Goal: Information Seeking & Learning: Learn about a topic

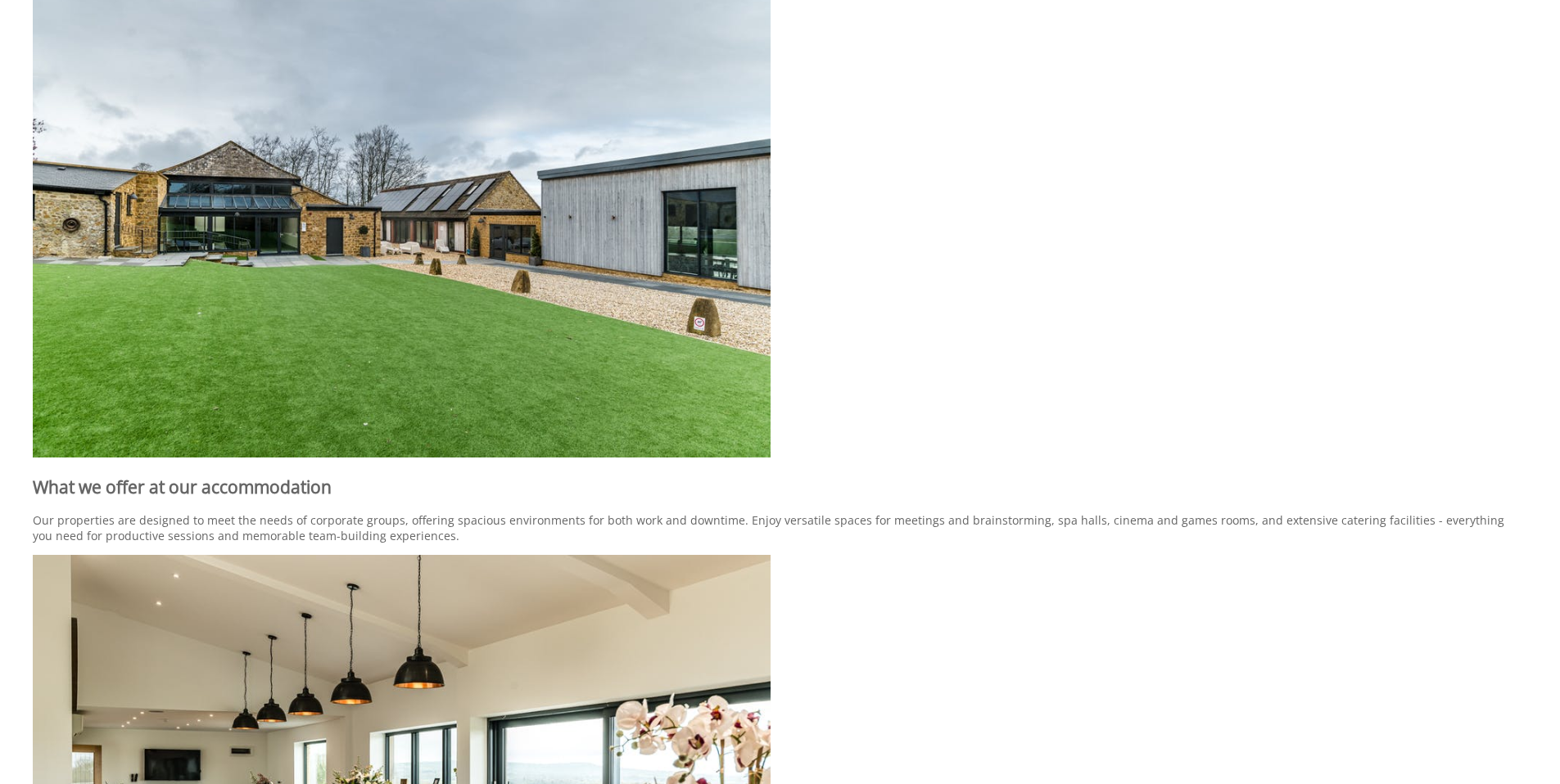
scroll to position [1447, 0]
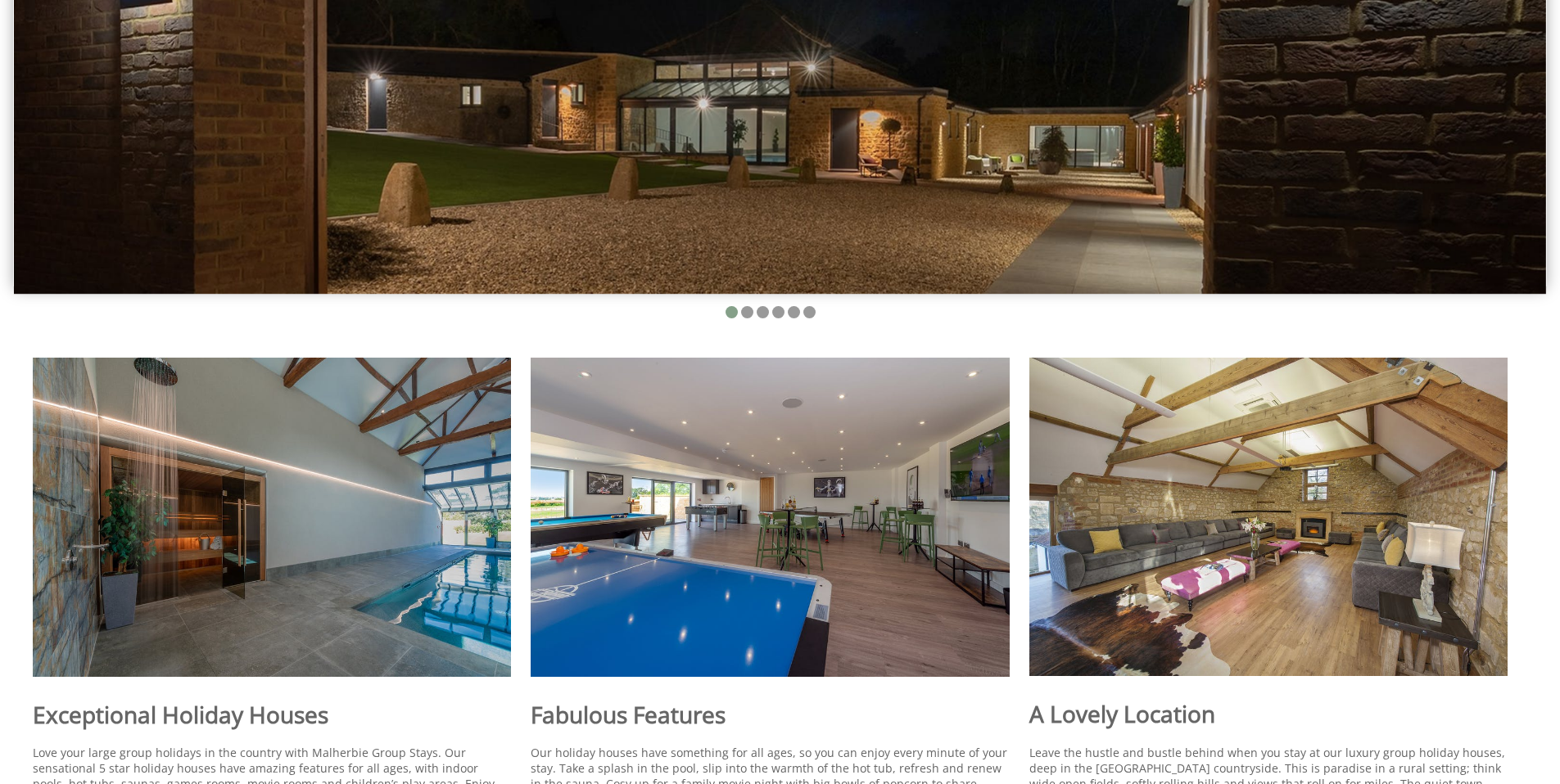
scroll to position [882, 0]
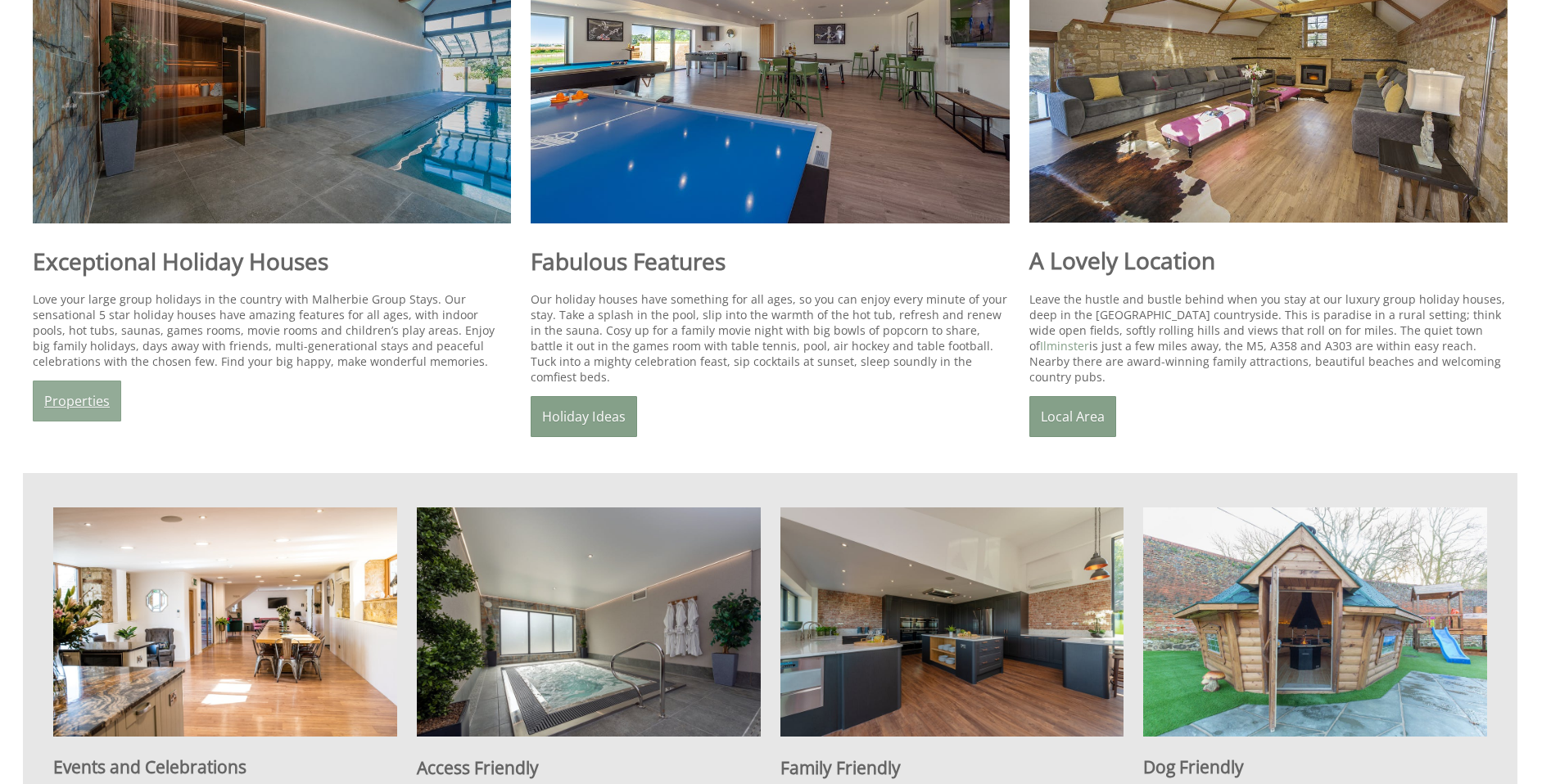
click at [106, 389] on link "Properties" at bounding box center [77, 400] width 89 height 41
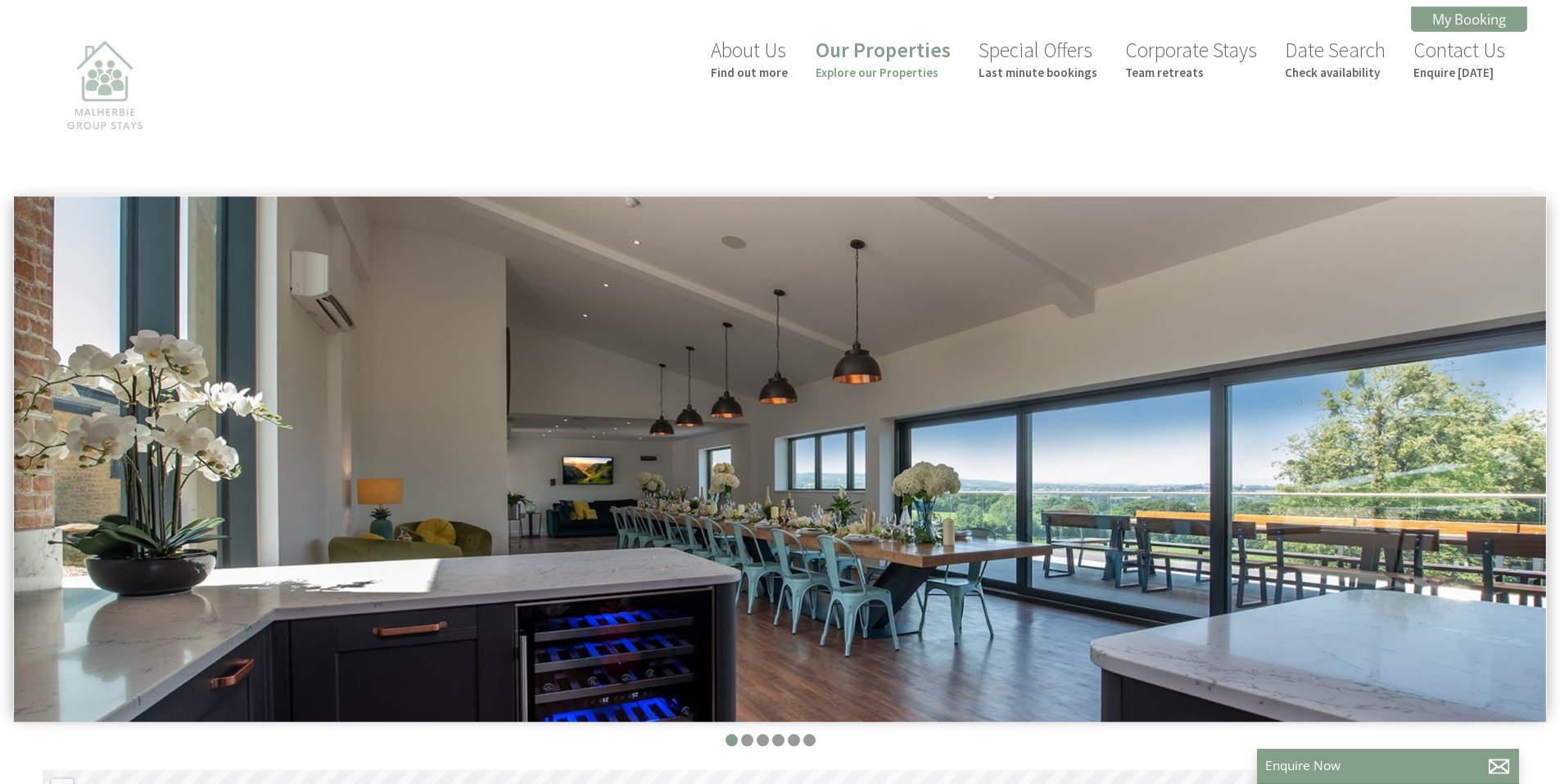
click at [85, 78] on img at bounding box center [104, 111] width 163 height 163
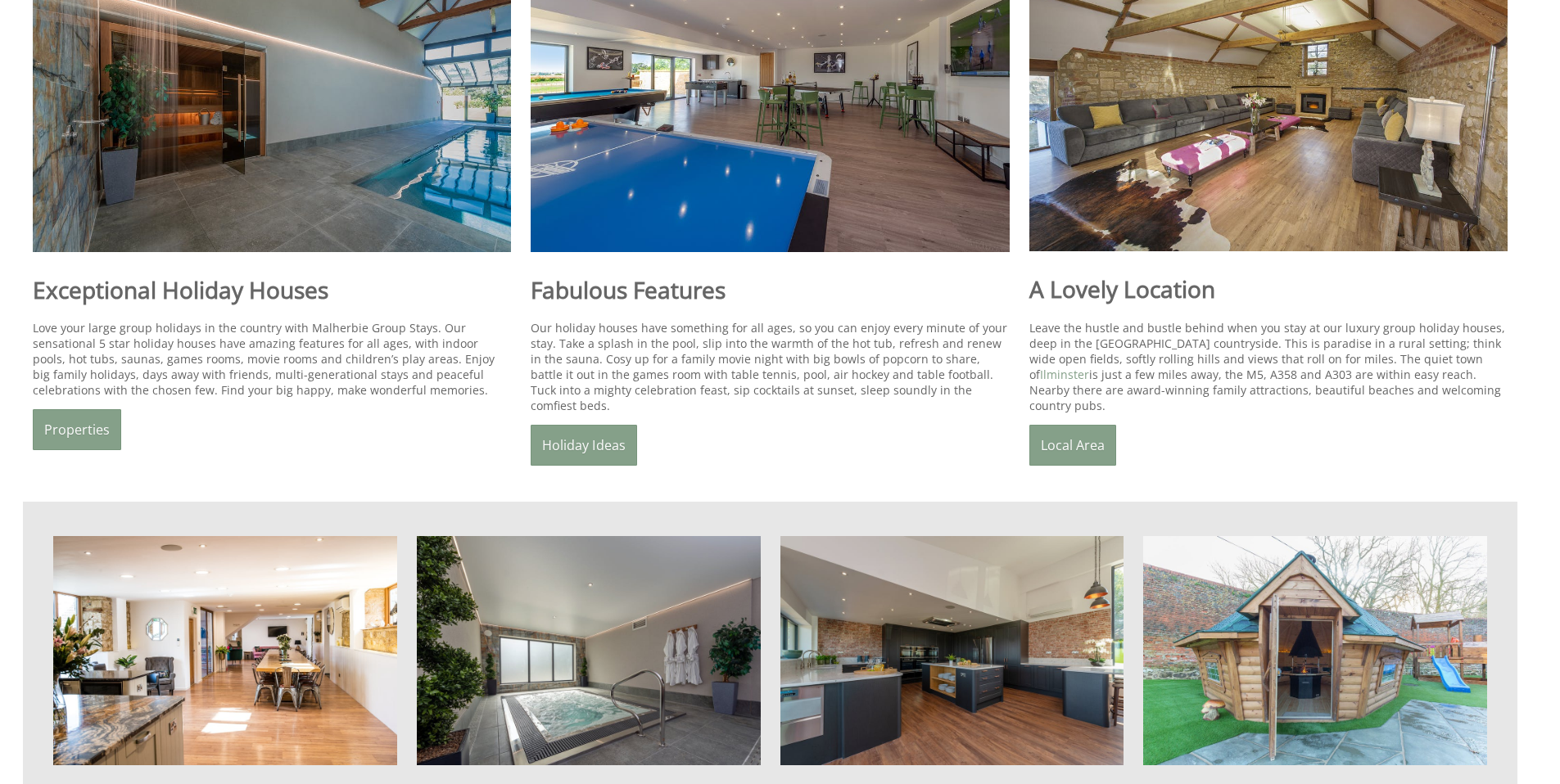
scroll to position [937, 0]
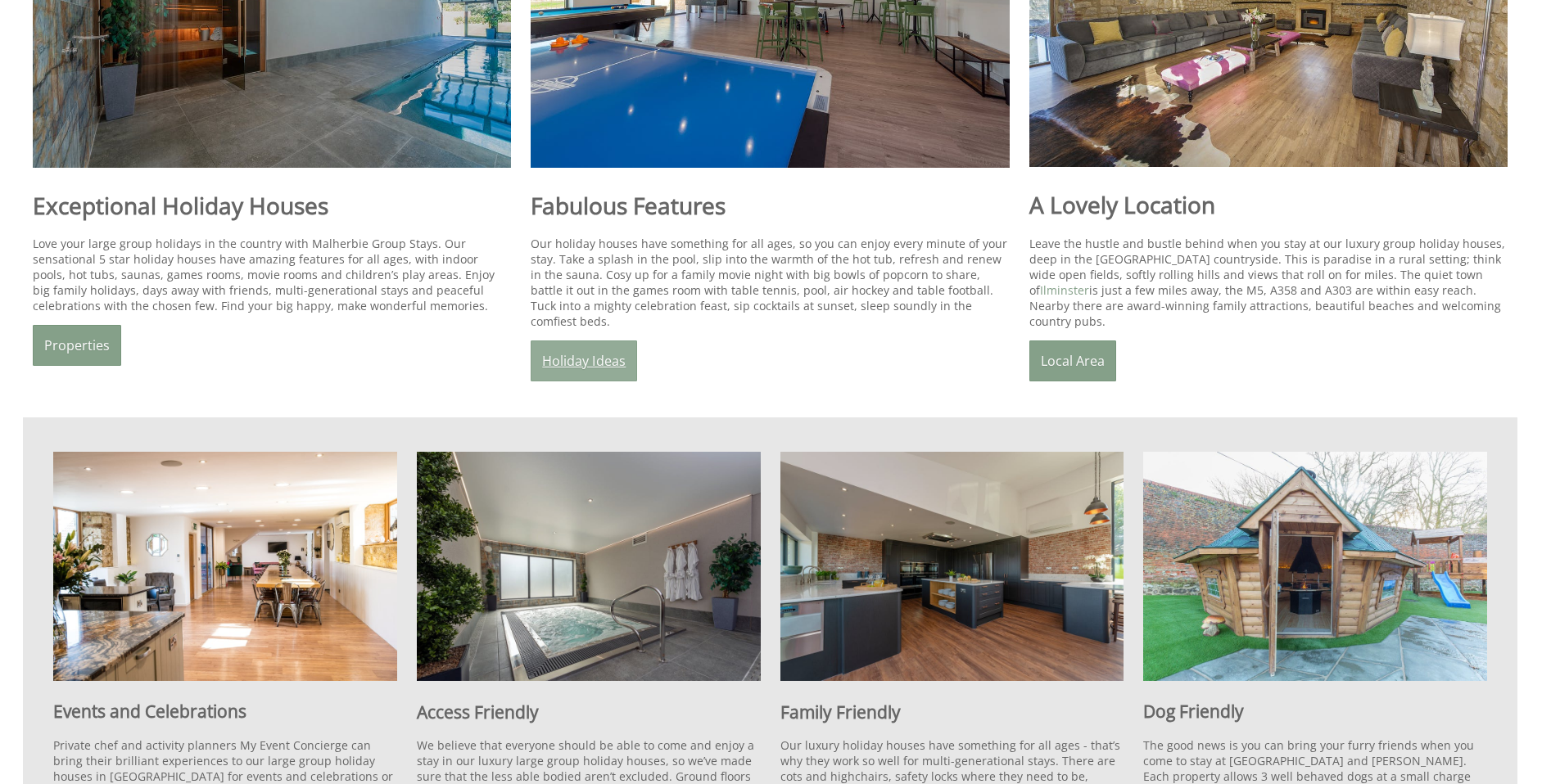
click at [602, 349] on link "Holiday Ideas" at bounding box center [583, 361] width 106 height 41
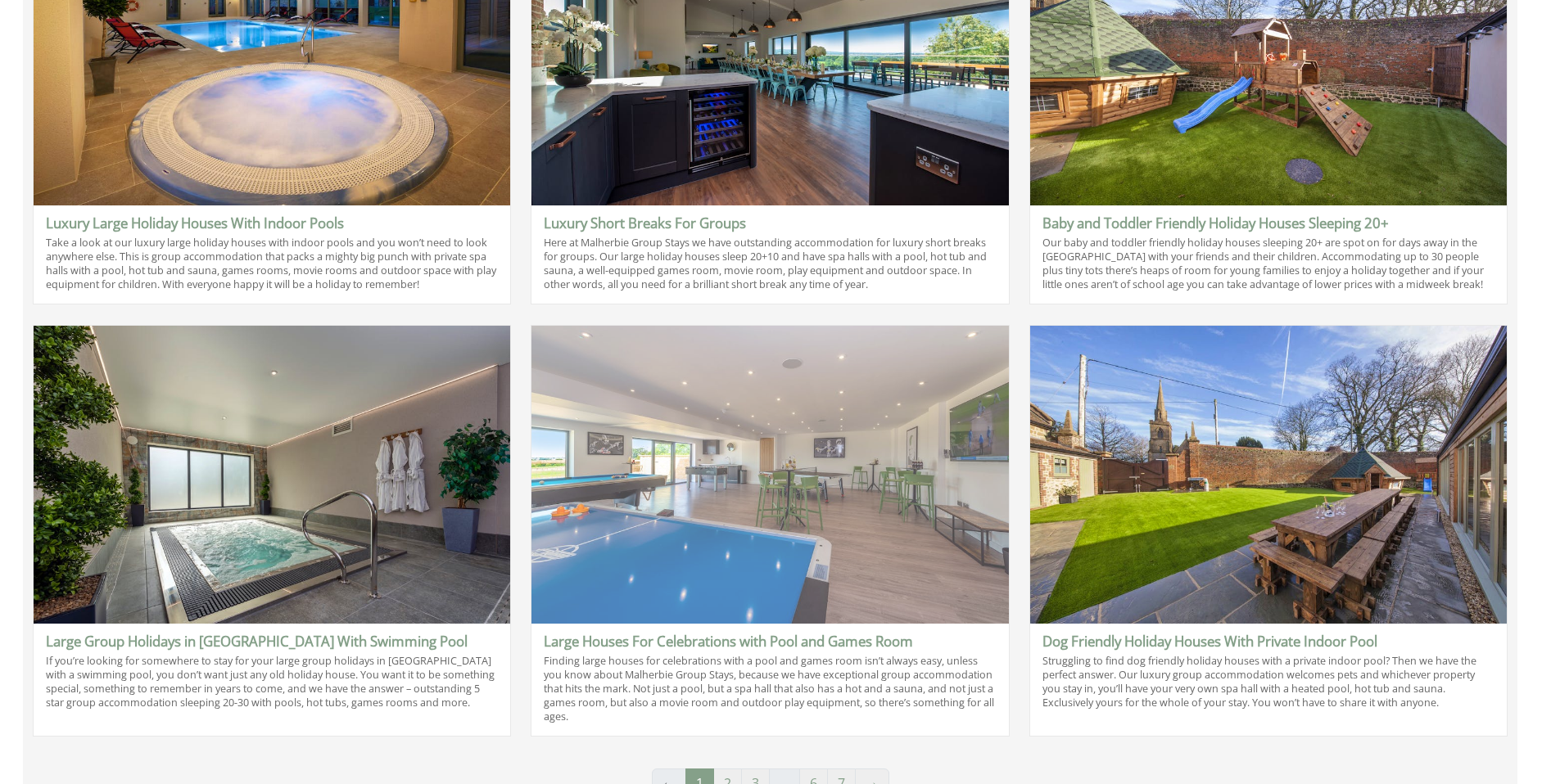
scroll to position [1053, 0]
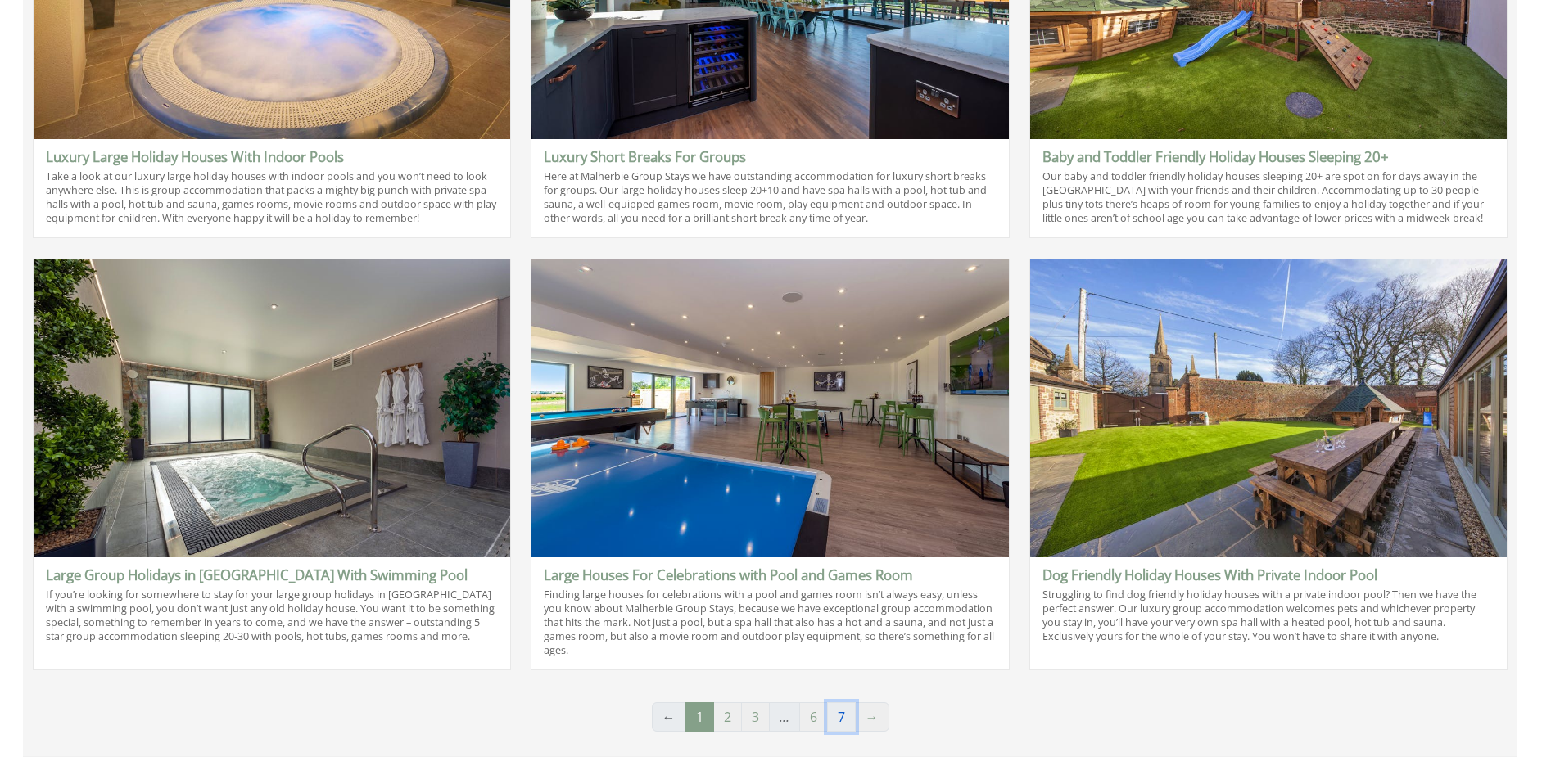
click at [849, 716] on link "7" at bounding box center [841, 717] width 28 height 29
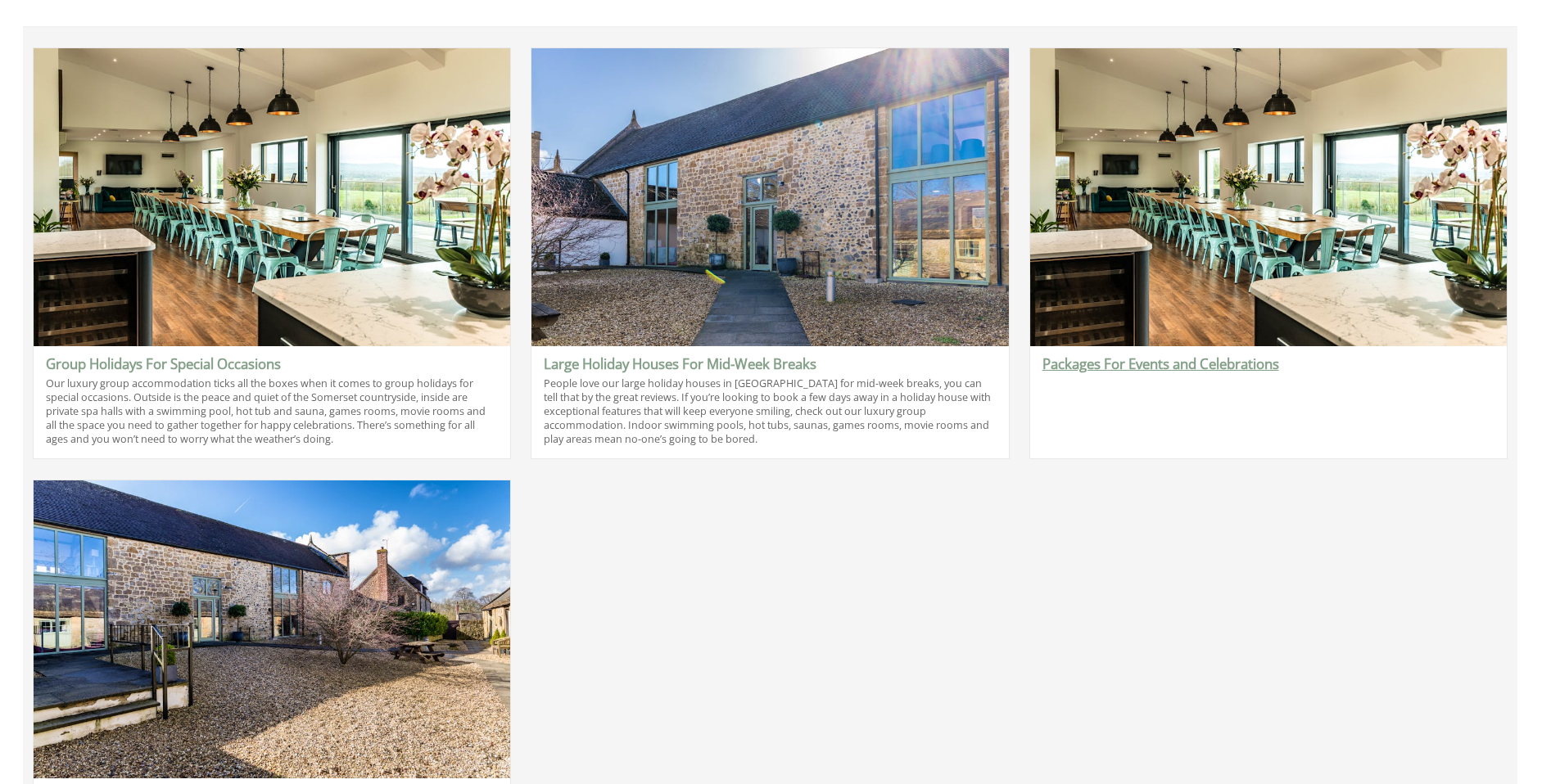
scroll to position [755, 0]
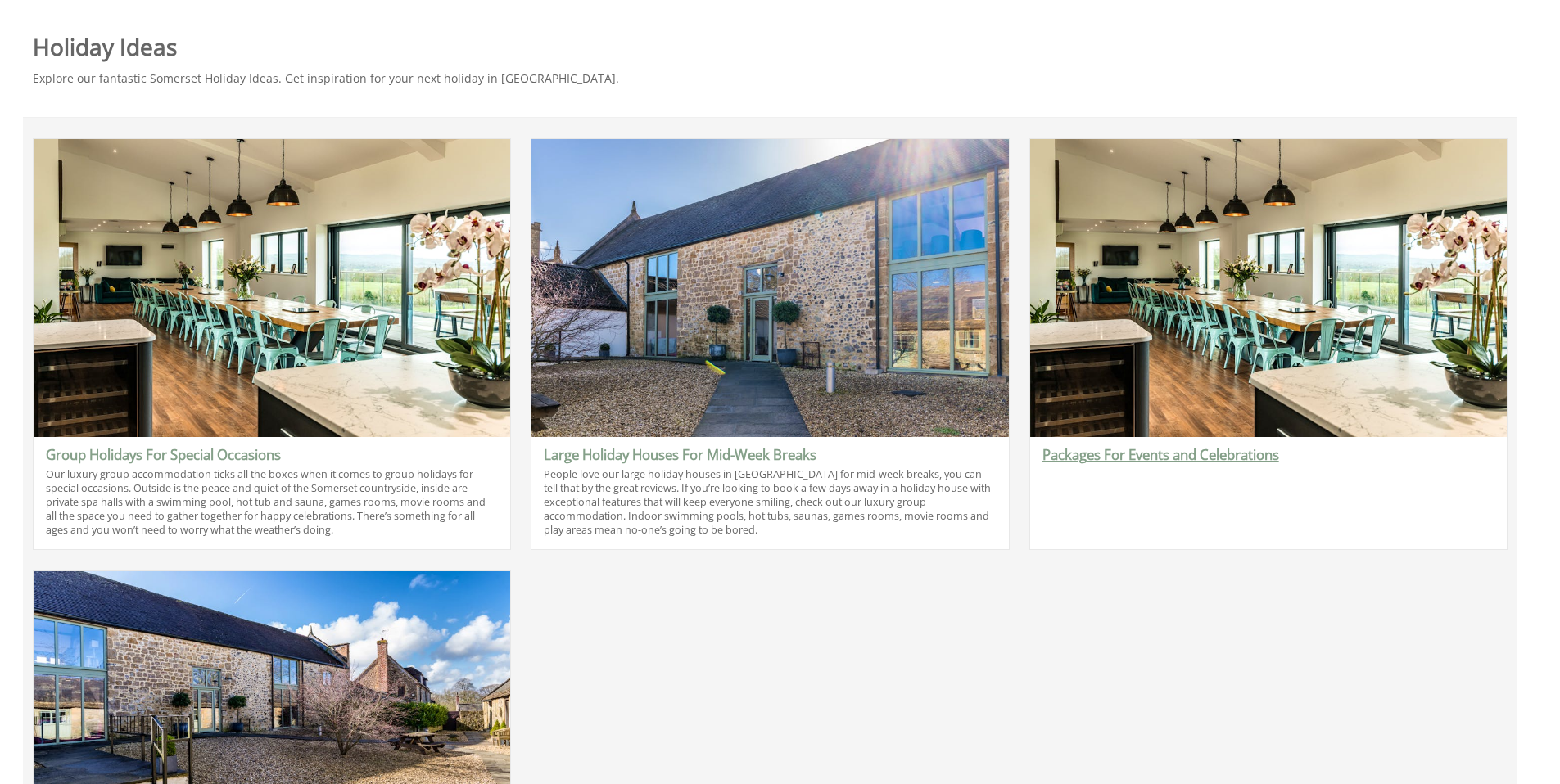
click at [1165, 453] on link "Packages For Events and Celebrations" at bounding box center [1160, 455] width 236 height 18
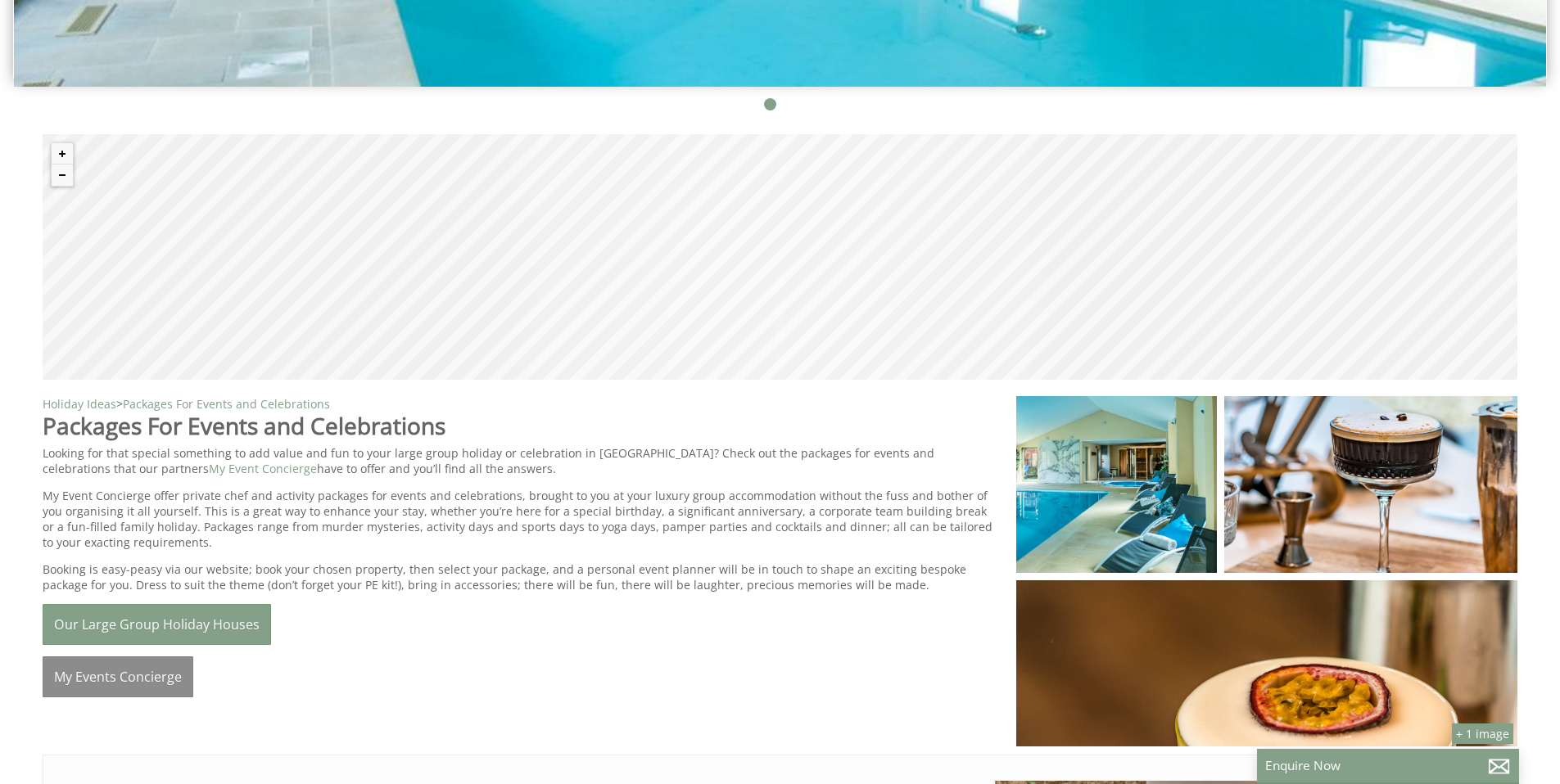
scroll to position [916, 0]
